Goal: Find specific page/section: Find specific page/section

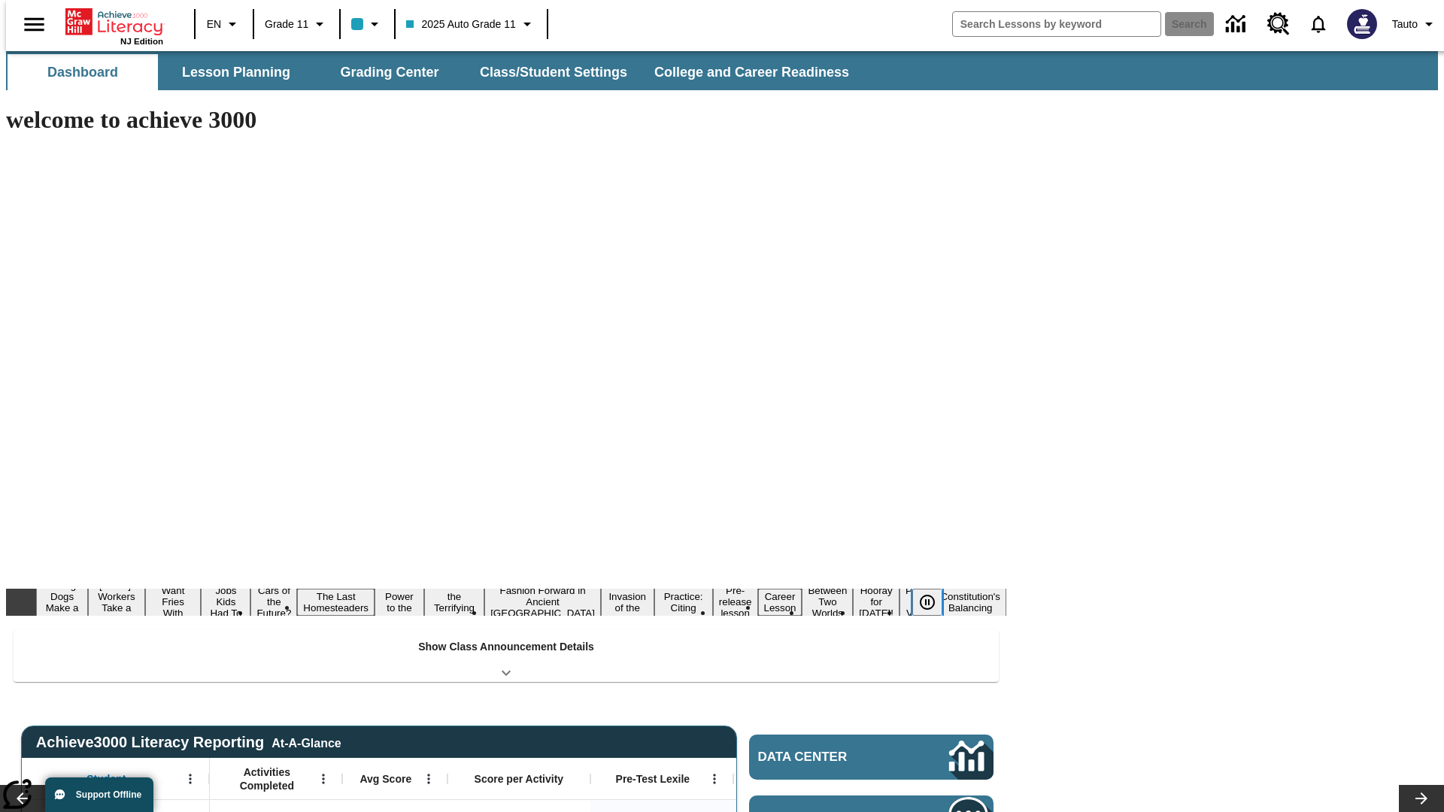
click at [933, 593] on icon "Pause" at bounding box center [927, 602] width 18 height 18
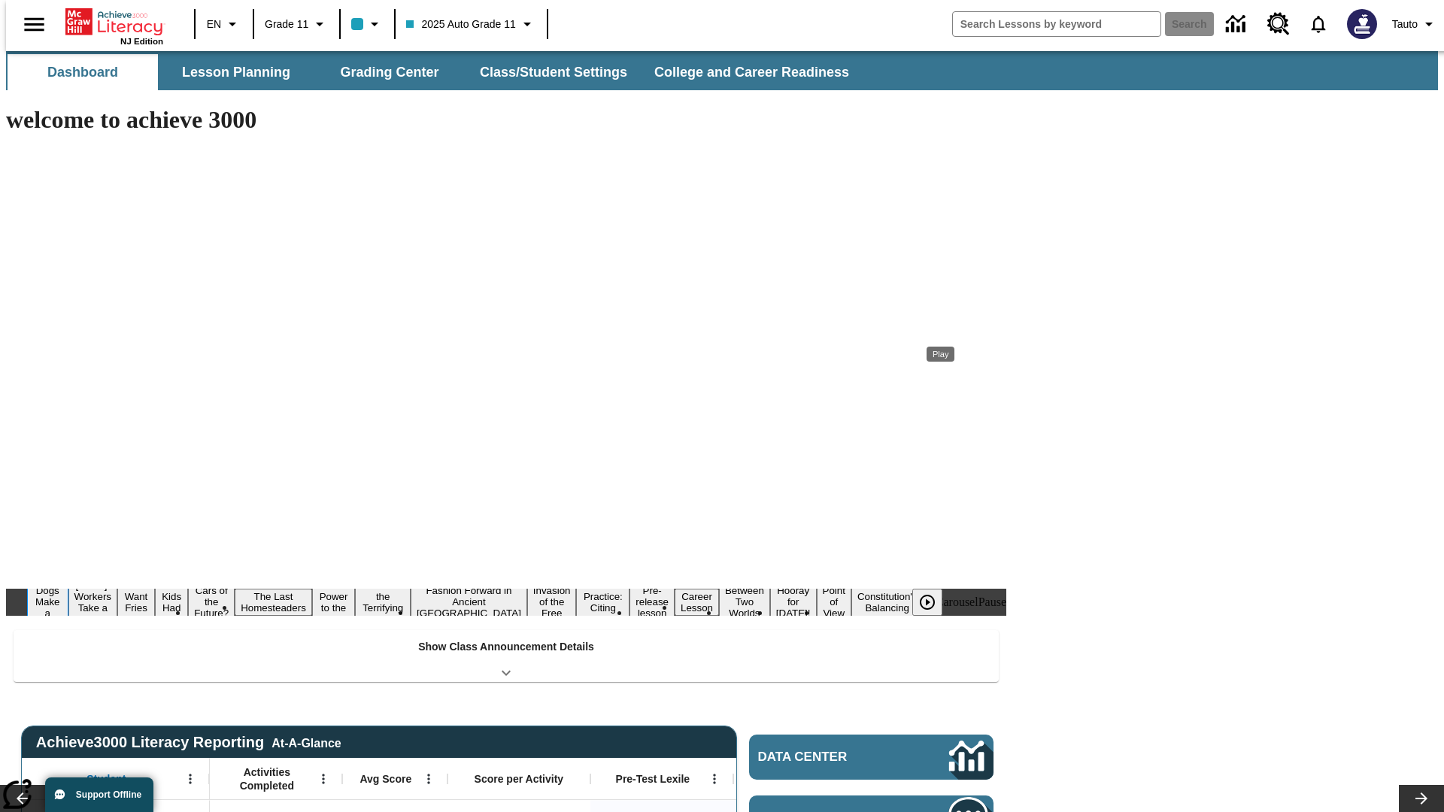
click at [68, 572] on button "Diving Dogs Make a Splash" at bounding box center [47, 601] width 41 height 59
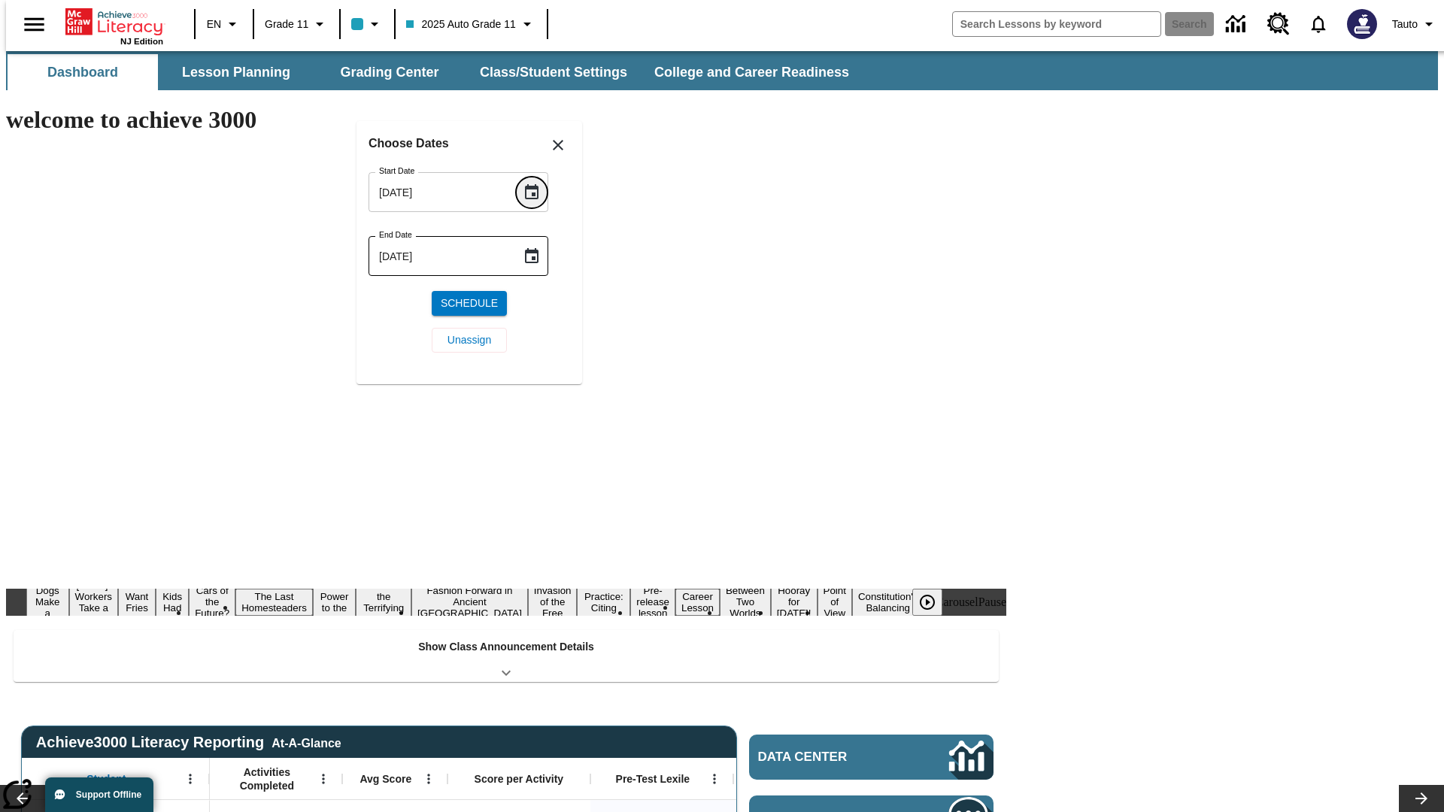
click at [537, 192] on icon "Choose date, selected date is Sep 1, 2025" at bounding box center [532, 191] width 14 height 15
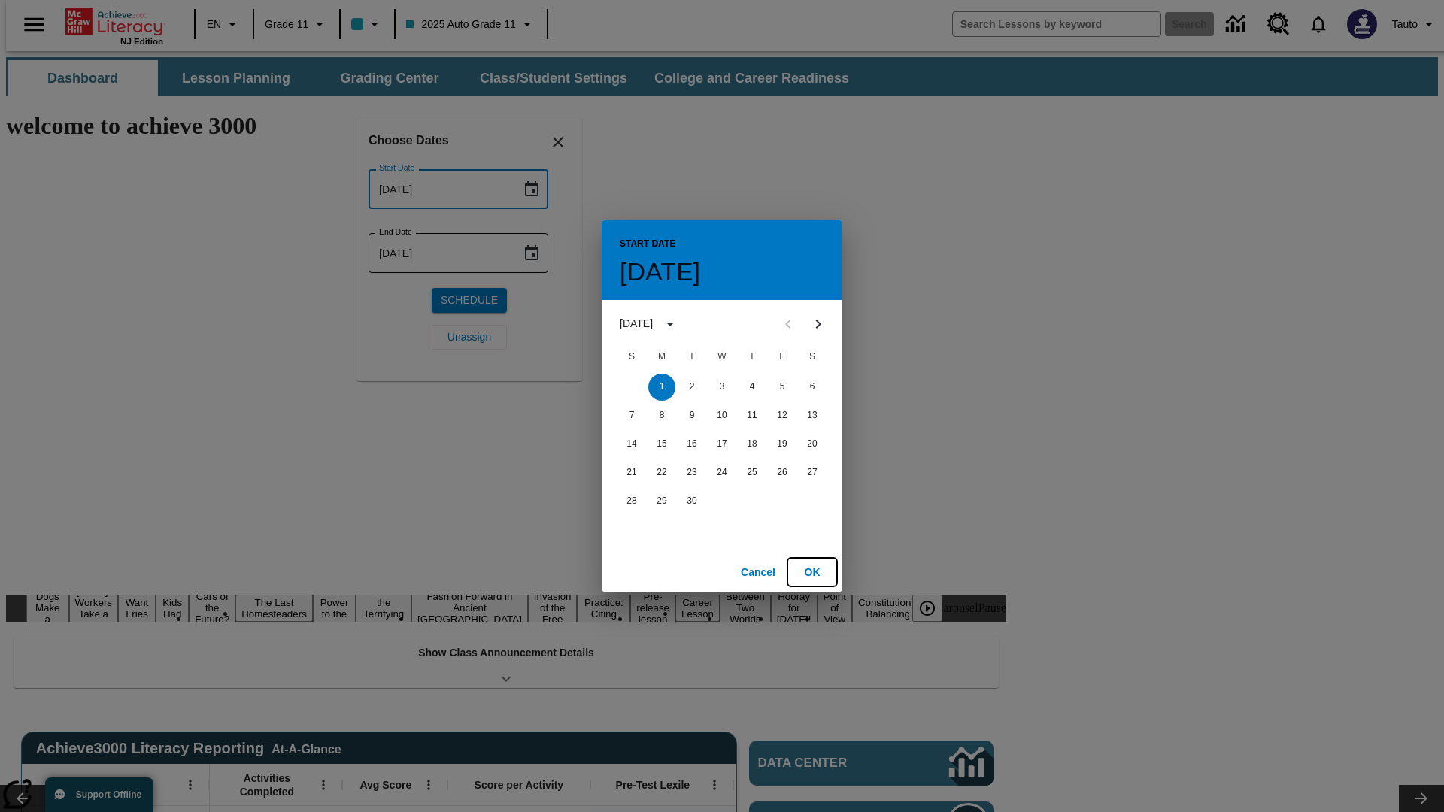
click at [812, 572] on button "OK" at bounding box center [812, 573] width 48 height 28
